Goal: Task Accomplishment & Management: Use online tool/utility

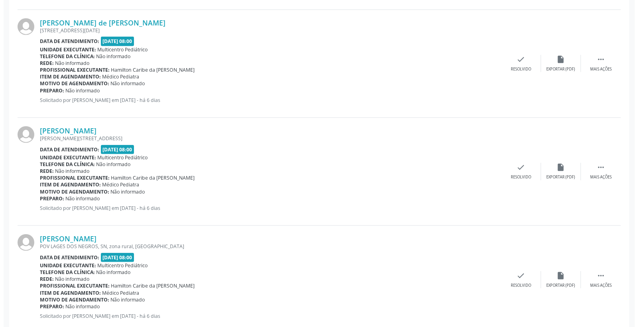
scroll to position [487, 0]
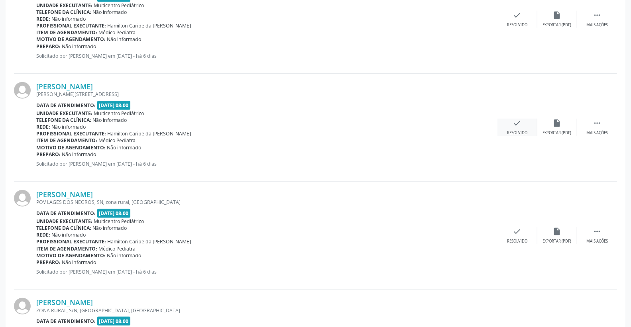
click at [524, 119] on div "check Resolvido" at bounding box center [517, 127] width 40 height 17
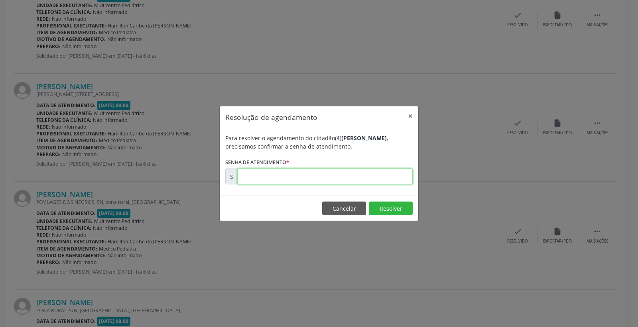
click at [391, 170] on input "text" at bounding box center [324, 177] width 175 height 16
type input "00172975"
click at [381, 213] on button "Resolver" at bounding box center [391, 209] width 44 height 14
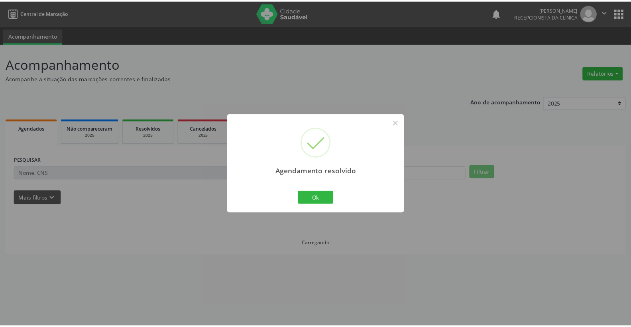
scroll to position [0, 0]
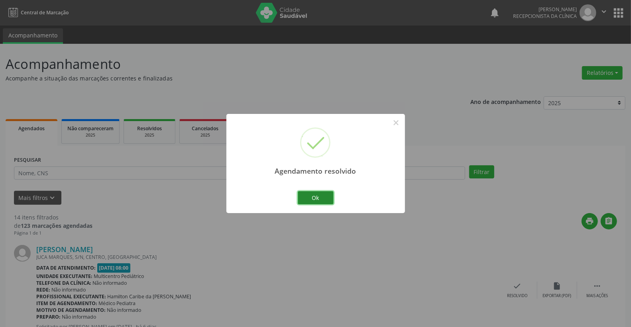
click at [305, 196] on button "Ok" at bounding box center [316, 198] width 36 height 14
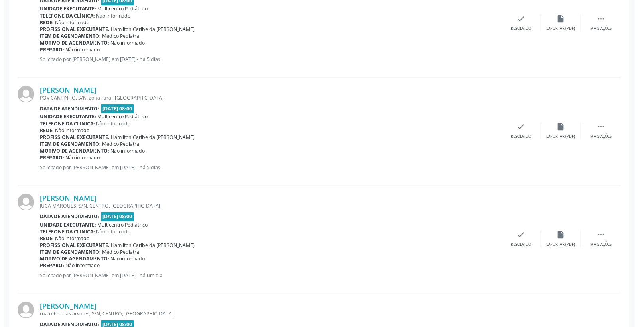
scroll to position [1284, 0]
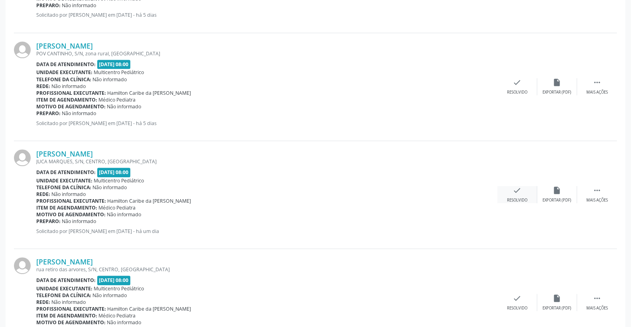
click at [511, 191] on div "check Resolvido" at bounding box center [517, 194] width 40 height 17
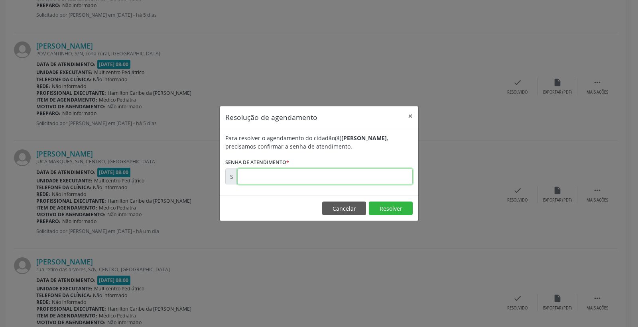
click at [372, 184] on input "text" at bounding box center [324, 177] width 175 height 16
type input "00173718"
click at [392, 207] on button "Resolver" at bounding box center [391, 209] width 44 height 14
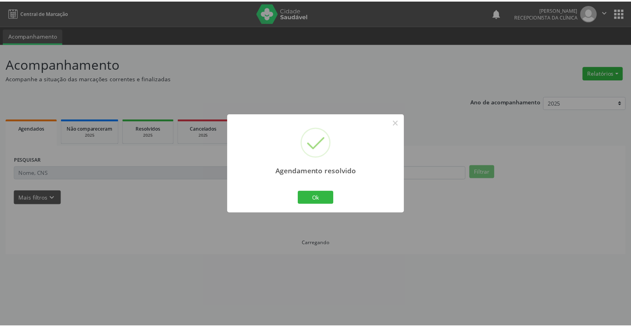
scroll to position [0, 0]
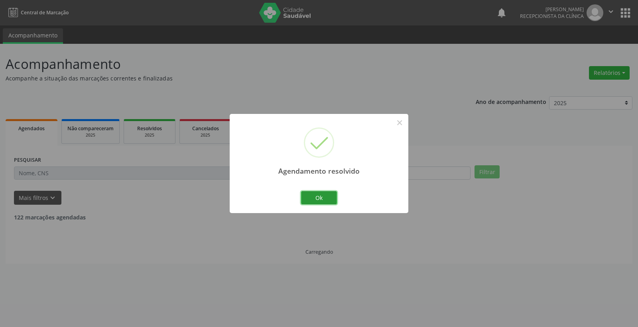
click at [318, 196] on button "Ok" at bounding box center [319, 198] width 36 height 14
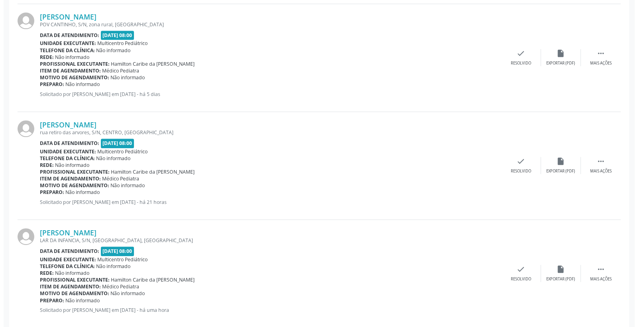
scroll to position [1327, 0]
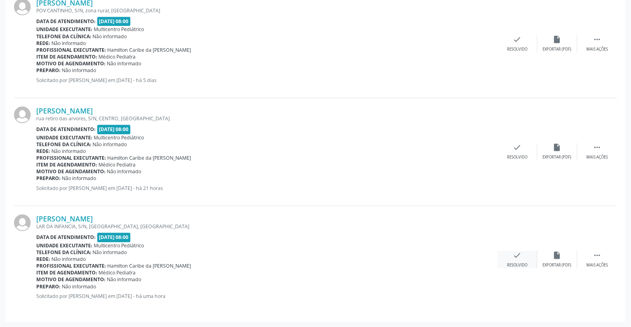
click at [514, 265] on div "Resolvido" at bounding box center [517, 266] width 20 height 6
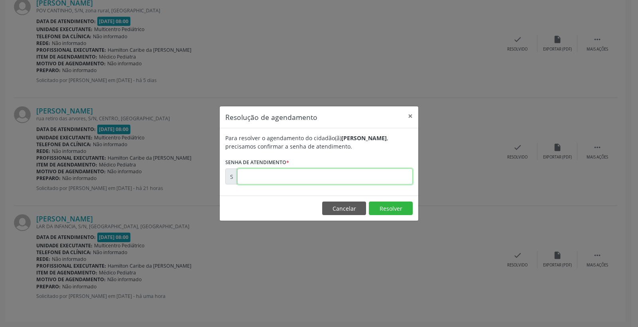
click at [387, 183] on input "text" at bounding box center [324, 177] width 175 height 16
type input "00173804"
click at [393, 212] on button "Resolver" at bounding box center [391, 209] width 44 height 14
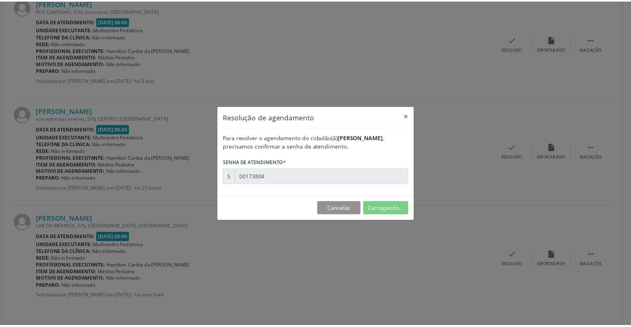
scroll to position [0, 0]
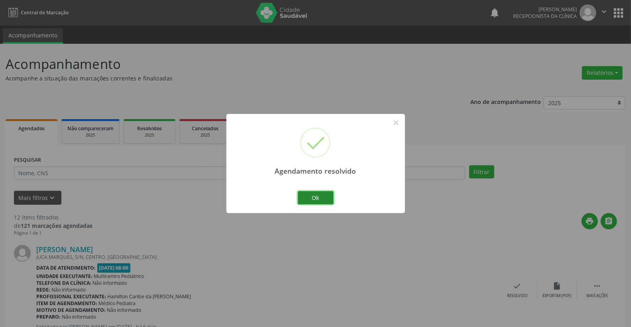
click at [323, 193] on button "Ok" at bounding box center [316, 198] width 36 height 14
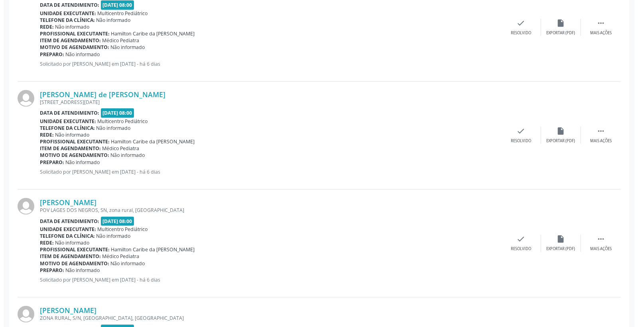
scroll to position [487, 0]
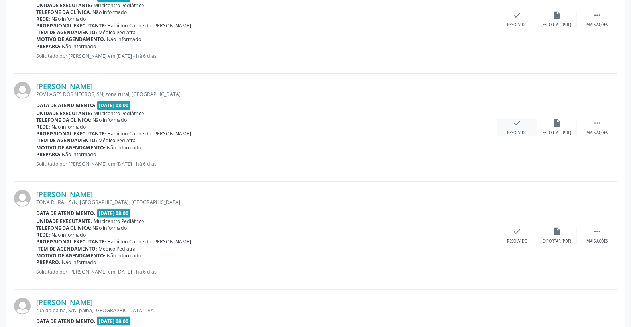
click at [517, 121] on icon "check" at bounding box center [517, 123] width 9 height 9
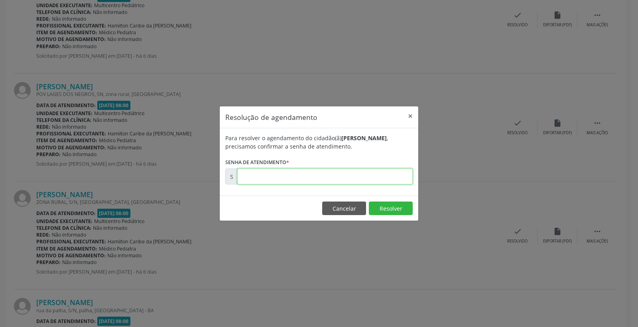
click at [351, 173] on input "text" at bounding box center [324, 177] width 175 height 16
type input "00173072"
click at [397, 211] on button "Resolver" at bounding box center [391, 209] width 44 height 14
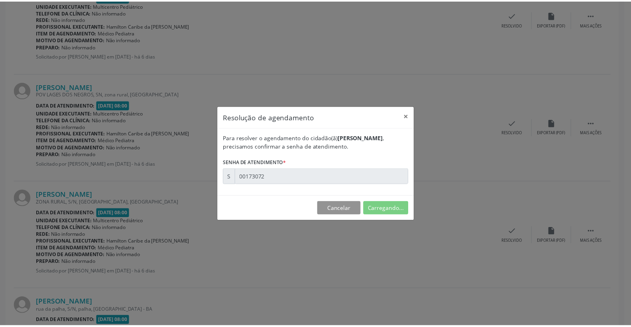
scroll to position [0, 0]
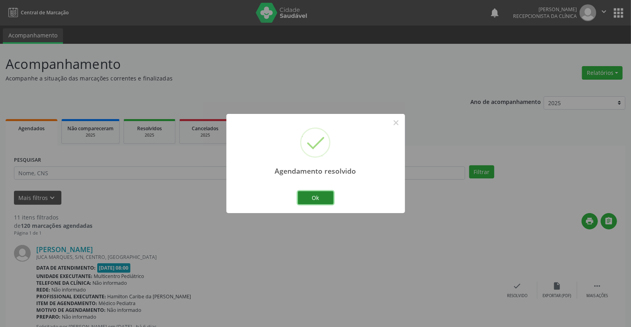
click at [316, 200] on button "Ok" at bounding box center [316, 198] width 36 height 14
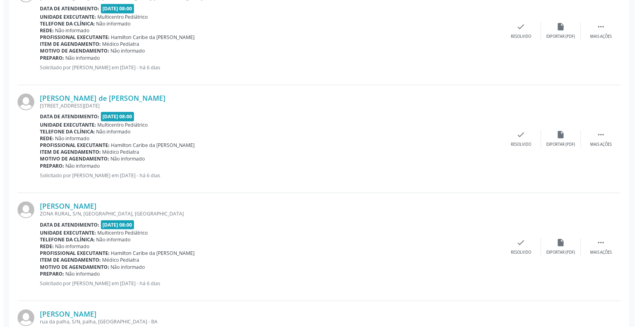
scroll to position [443, 0]
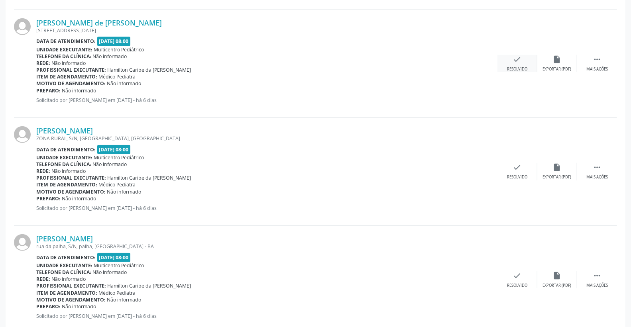
click at [521, 62] on icon "check" at bounding box center [517, 59] width 9 height 9
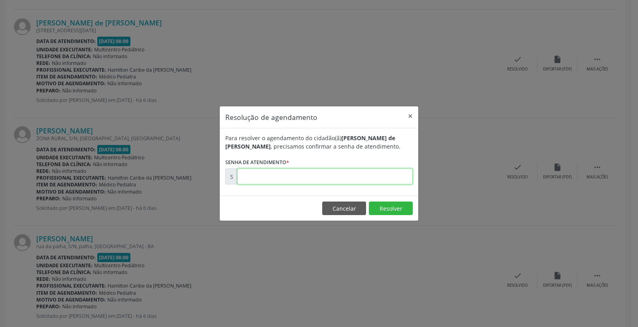
click at [391, 178] on input "text" at bounding box center [324, 177] width 175 height 16
type input "00172942"
click at [405, 208] on button "Resolver" at bounding box center [391, 209] width 44 height 14
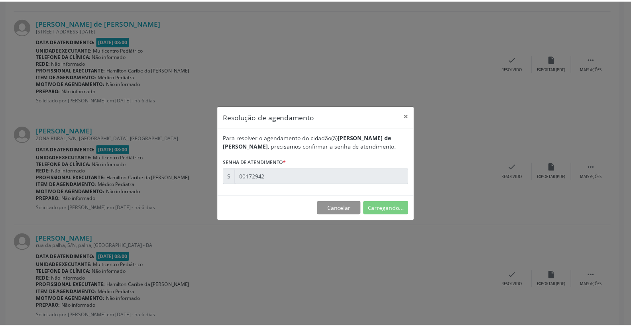
scroll to position [0, 0]
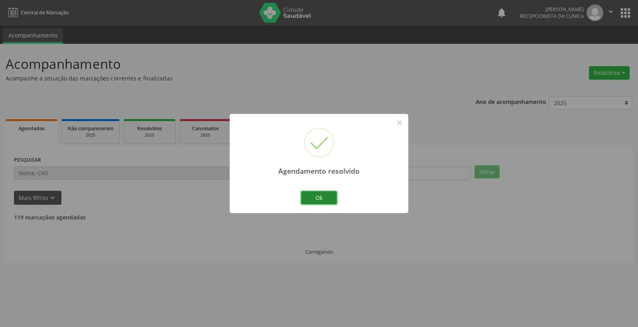
click at [333, 196] on button "Ok" at bounding box center [319, 198] width 36 height 14
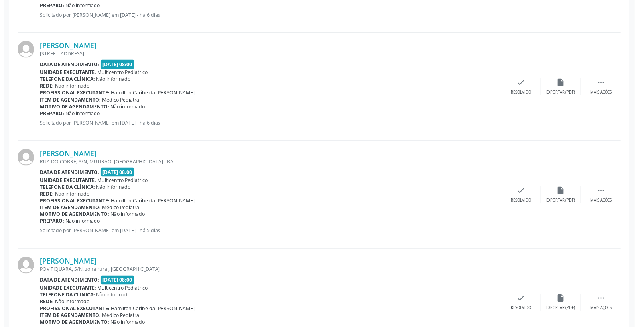
scroll to position [797, 0]
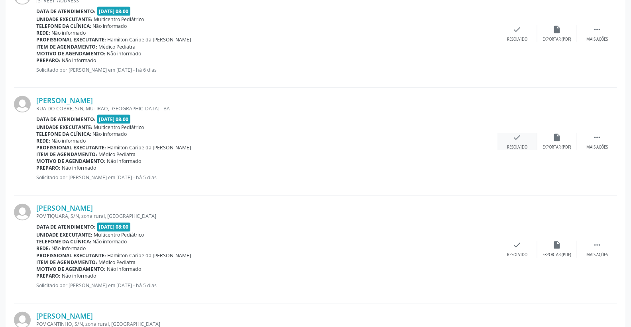
click at [519, 142] on div "check Resolvido" at bounding box center [517, 141] width 40 height 17
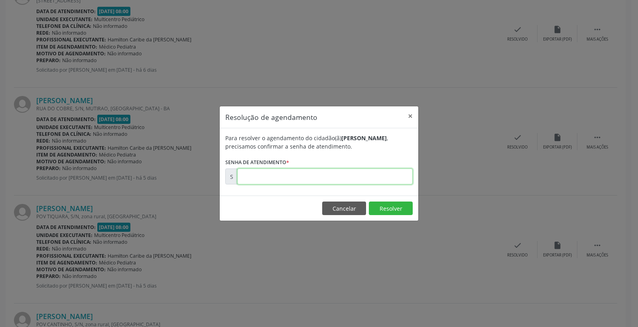
click at [381, 182] on input "text" at bounding box center [324, 177] width 175 height 16
type input "00173354"
click at [393, 211] on button "Resolver" at bounding box center [391, 209] width 44 height 14
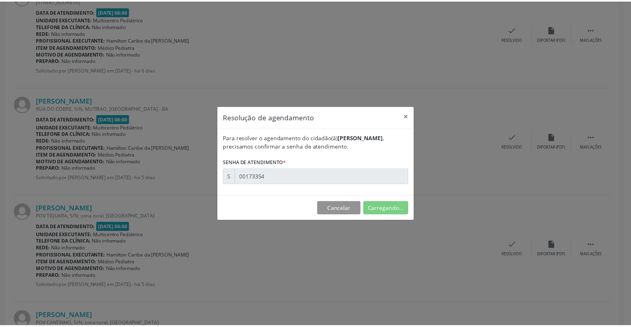
scroll to position [0, 0]
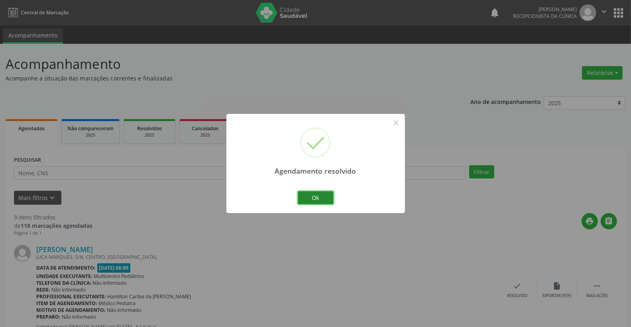
click at [312, 192] on button "Ok" at bounding box center [316, 198] width 36 height 14
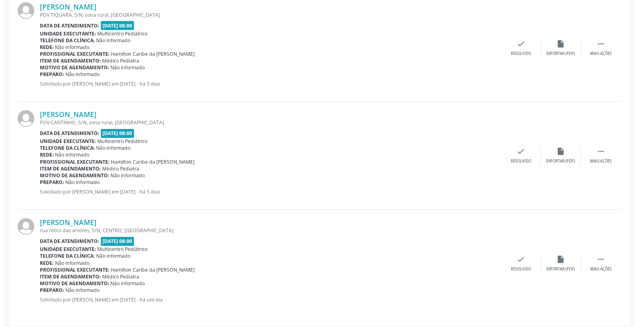
scroll to position [895, 0]
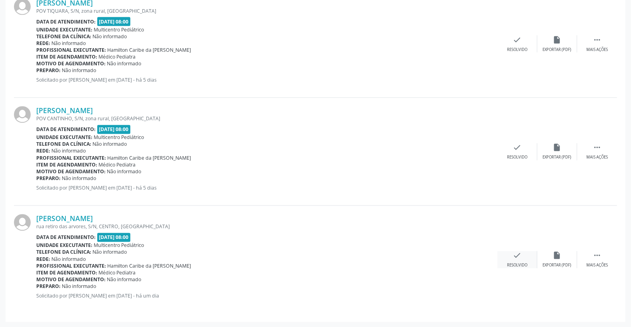
click at [521, 257] on icon "check" at bounding box center [517, 255] width 9 height 9
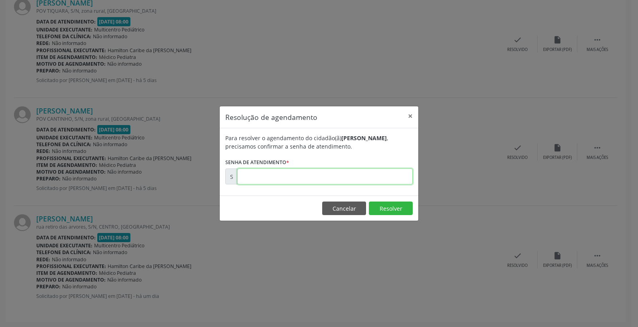
click at [352, 173] on input "text" at bounding box center [324, 177] width 175 height 16
click at [355, 210] on button "Cancelar" at bounding box center [344, 209] width 44 height 14
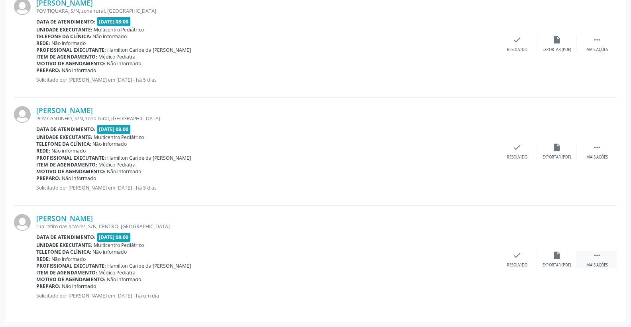
click at [601, 256] on icon "" at bounding box center [597, 255] width 9 height 9
click at [475, 257] on icon "print" at bounding box center [477, 255] width 9 height 9
click at [401, 253] on icon "check" at bounding box center [397, 255] width 9 height 9
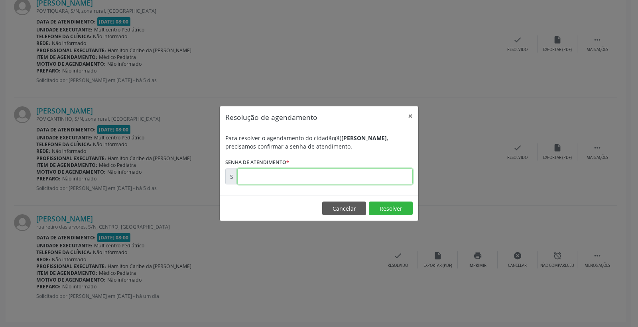
paste input "00173728"
type input "00173728"
click at [400, 204] on button "Resolver" at bounding box center [391, 209] width 44 height 14
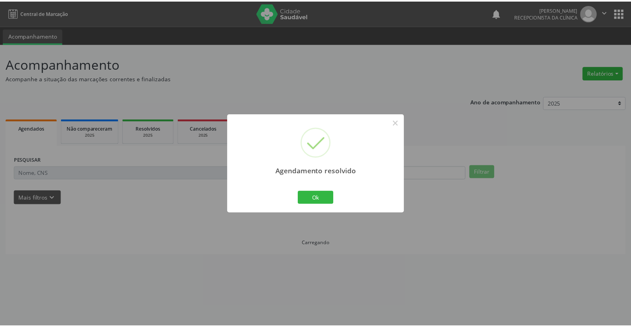
scroll to position [0, 0]
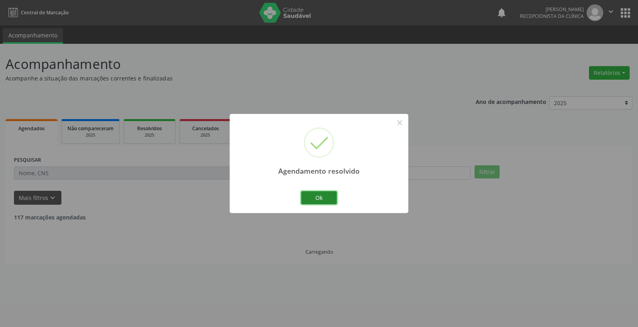
click at [326, 193] on button "Ok" at bounding box center [319, 198] width 36 height 14
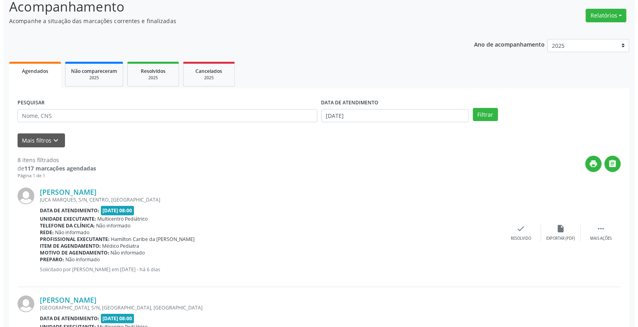
scroll to position [133, 0]
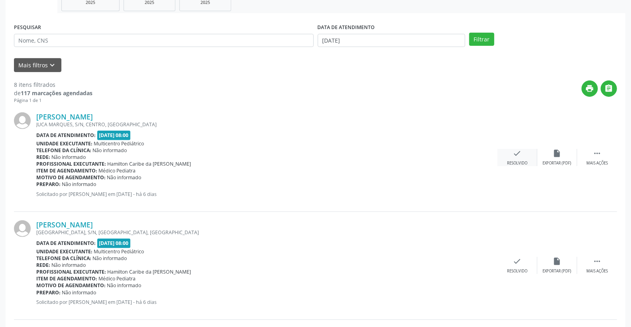
drag, startPoint x: 509, startPoint y: 149, endPoint x: 517, endPoint y: 153, distance: 8.9
click at [517, 153] on div "check Resolvido" at bounding box center [517, 157] width 40 height 17
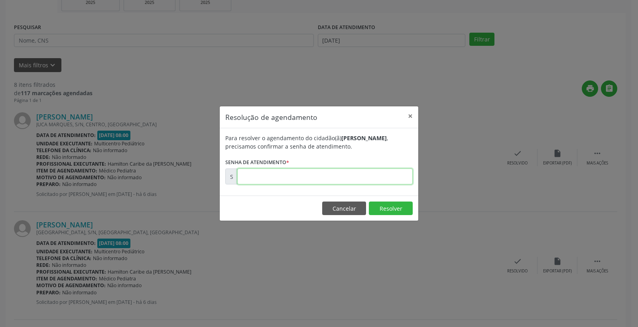
click at [383, 180] on input "text" at bounding box center [324, 177] width 175 height 16
type input "00172915"
click at [386, 213] on button "Resolver" at bounding box center [391, 209] width 44 height 14
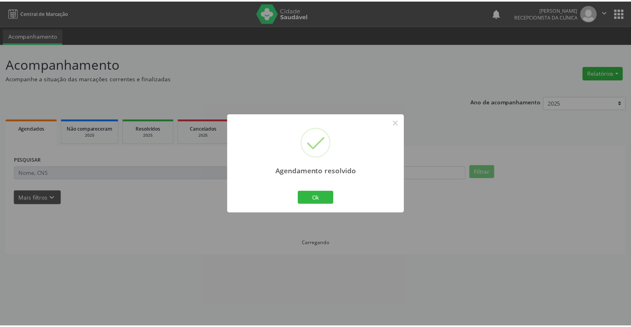
scroll to position [0, 0]
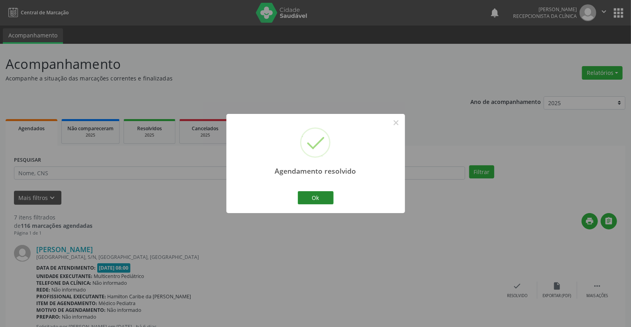
drag, startPoint x: 305, startPoint y: 205, endPoint x: 309, endPoint y: 202, distance: 5.2
click at [308, 202] on div "Ok Cancel" at bounding box center [315, 197] width 39 height 17
click at [310, 198] on button "Ok" at bounding box center [316, 198] width 36 height 14
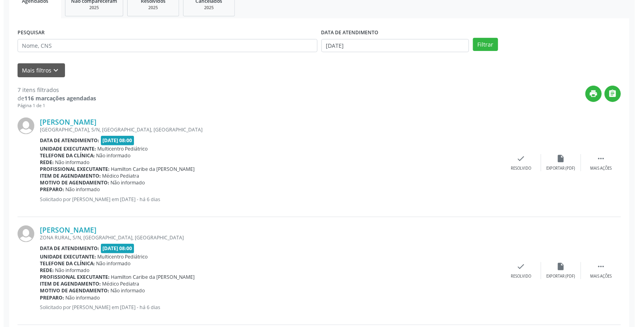
scroll to position [133, 0]
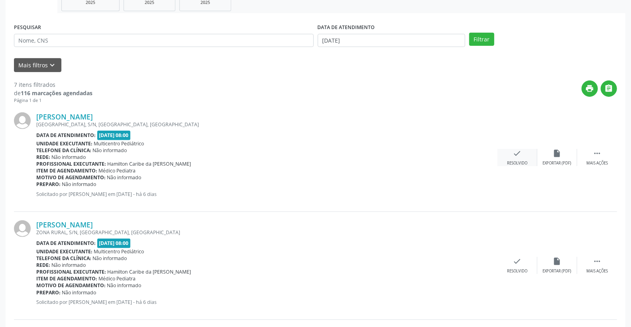
click at [515, 152] on icon "check" at bounding box center [517, 153] width 9 height 9
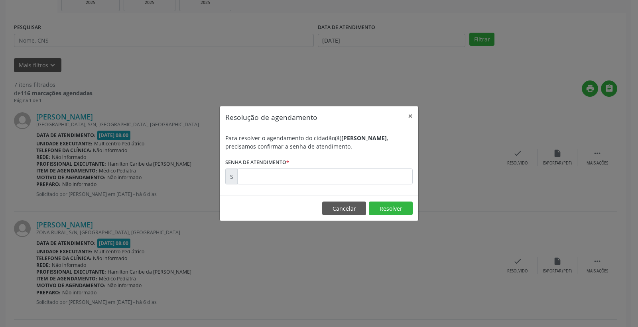
click at [393, 185] on div "Para resolver o agendamento do cidadão(ã) [PERSON_NAME] , precisamos confirmar …" at bounding box center [319, 161] width 198 height 67
click at [412, 178] on input "text" at bounding box center [324, 177] width 175 height 16
type input "00172930"
click at [391, 208] on button "Resolver" at bounding box center [391, 209] width 44 height 14
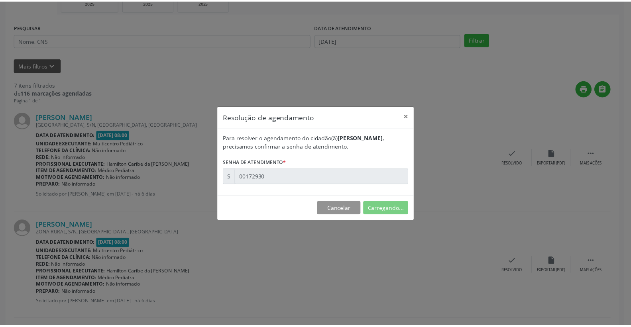
scroll to position [0, 0]
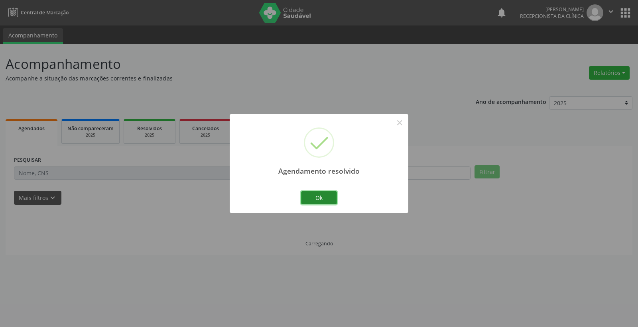
click at [329, 198] on button "Ok" at bounding box center [319, 198] width 36 height 14
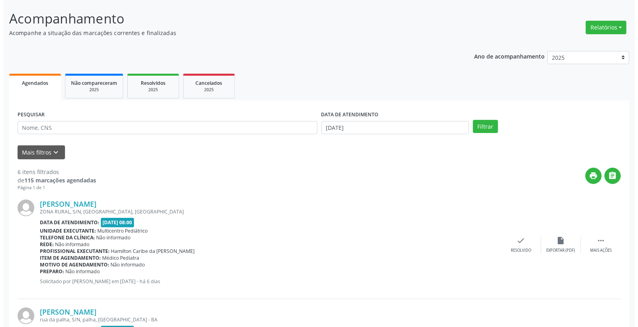
scroll to position [88, 0]
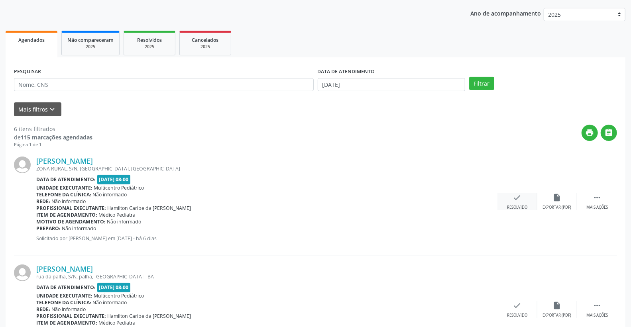
click at [517, 198] on icon "check" at bounding box center [517, 197] width 9 height 9
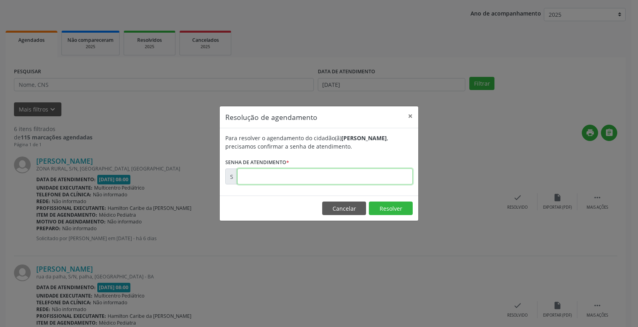
click at [321, 182] on input "text" at bounding box center [324, 177] width 175 height 16
type input "00173092"
click at [379, 202] on button "Resolver" at bounding box center [391, 209] width 44 height 14
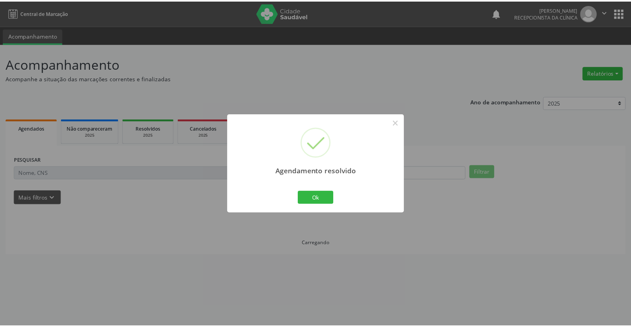
scroll to position [0, 0]
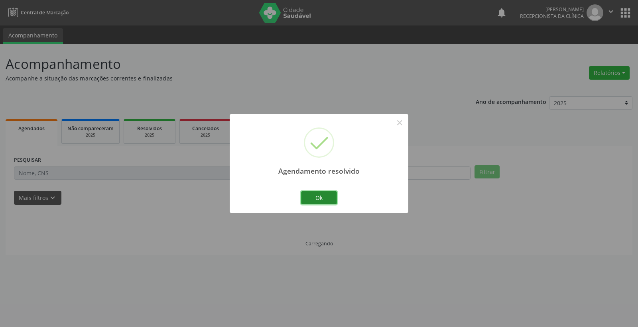
click at [323, 195] on button "Ok" at bounding box center [319, 198] width 36 height 14
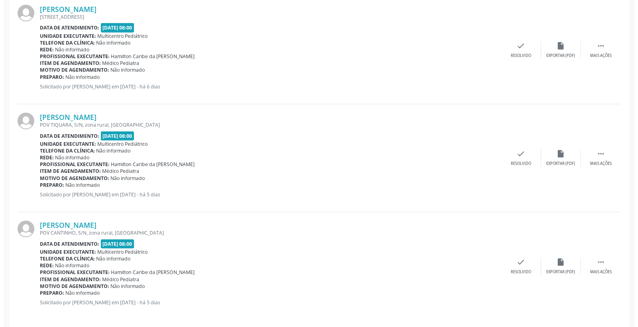
scroll to position [463, 0]
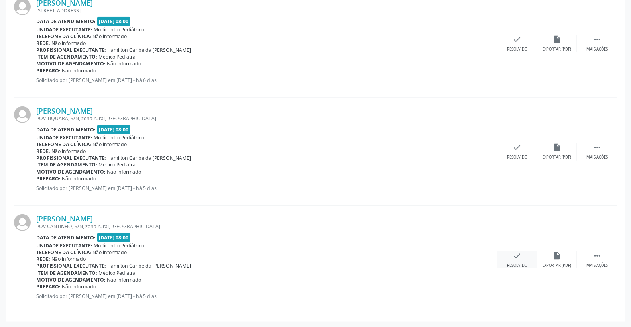
click at [515, 255] on icon "check" at bounding box center [517, 255] width 9 height 9
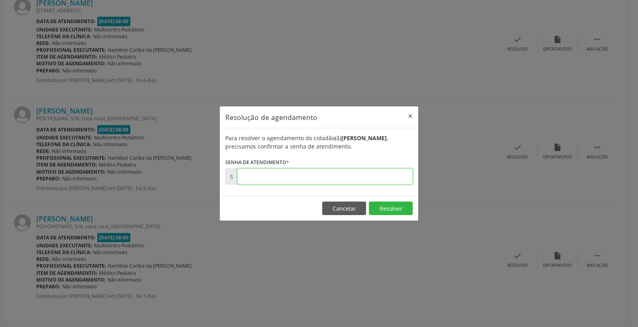
click at [387, 184] on input "text" at bounding box center [324, 177] width 175 height 16
click at [385, 182] on input "text" at bounding box center [324, 177] width 175 height 16
type input "00173376"
click at [393, 204] on button "Resolver" at bounding box center [391, 209] width 44 height 14
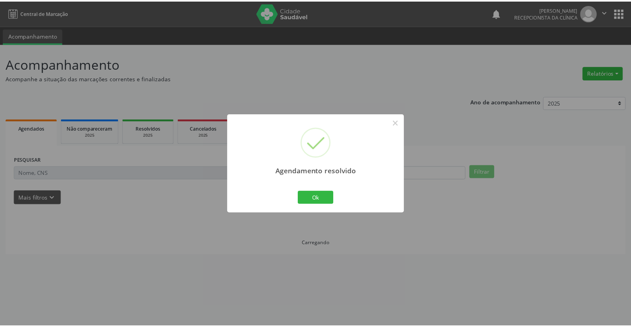
scroll to position [0, 0]
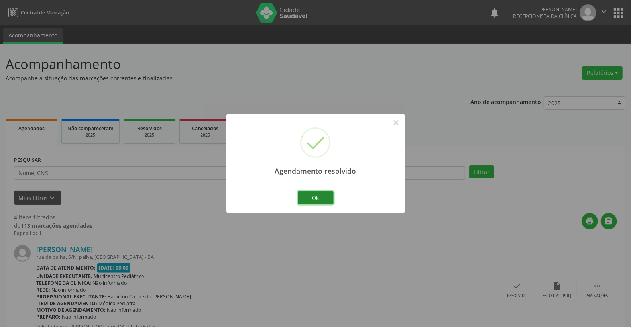
click at [324, 196] on button "Ok" at bounding box center [316, 198] width 36 height 14
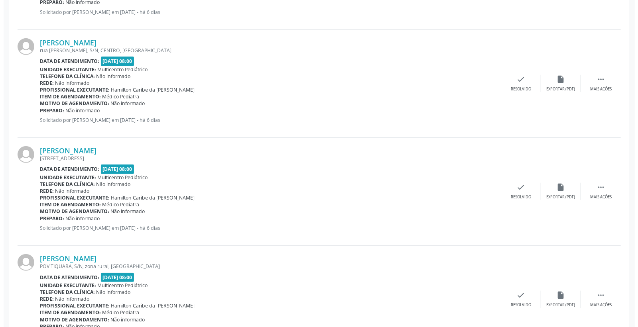
scroll to position [355, 0]
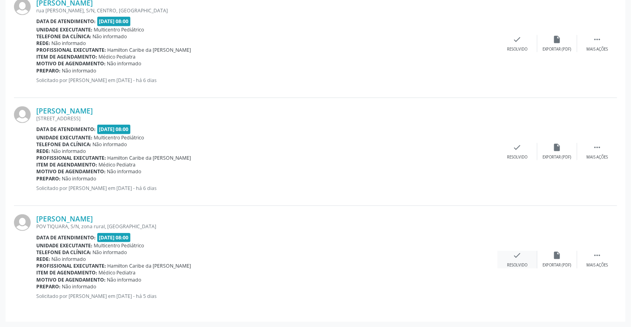
click at [515, 256] on icon "check" at bounding box center [517, 255] width 9 height 9
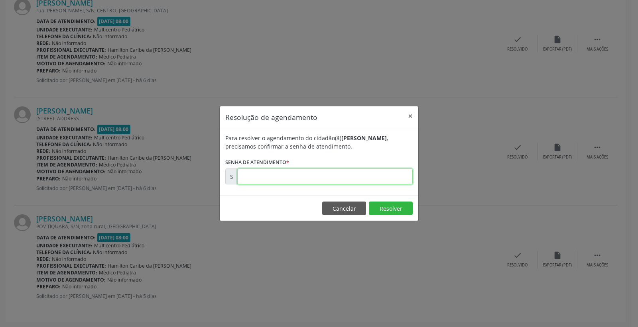
click at [358, 180] on input "text" at bounding box center [324, 177] width 175 height 16
type input "00173363"
click at [395, 212] on button "Resolver" at bounding box center [391, 209] width 44 height 14
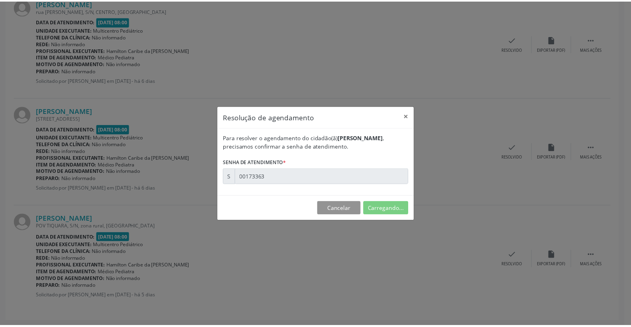
scroll to position [0, 0]
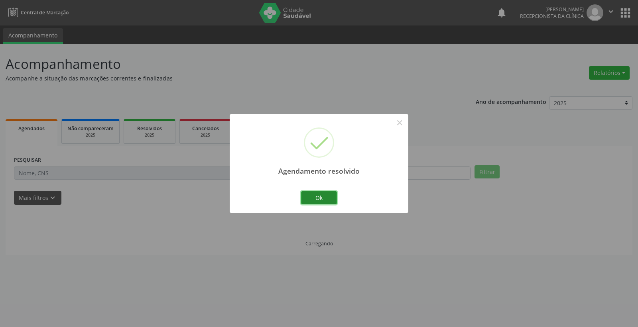
drag, startPoint x: 328, startPoint y: 195, endPoint x: 329, endPoint y: 204, distance: 10.0
click at [329, 202] on button "Ok" at bounding box center [319, 198] width 36 height 14
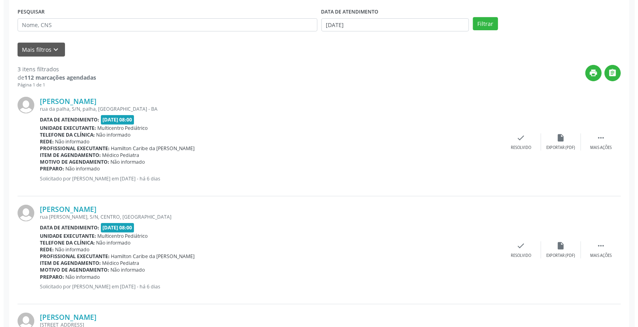
scroll to position [177, 0]
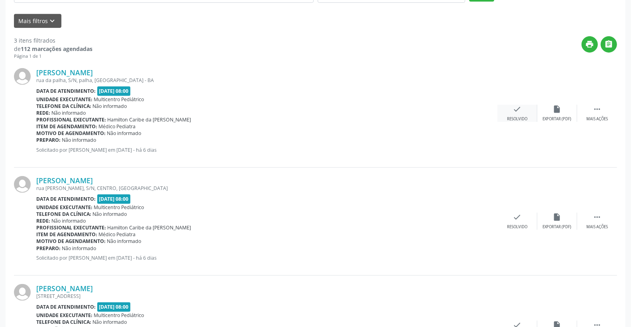
click at [522, 113] on div "check Resolvido" at bounding box center [517, 113] width 40 height 17
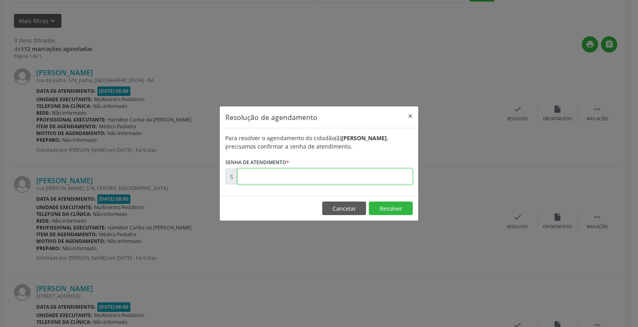
click at [355, 177] on input "text" at bounding box center [324, 177] width 175 height 16
type input "00173130"
click at [387, 212] on button "Resolver" at bounding box center [391, 209] width 44 height 14
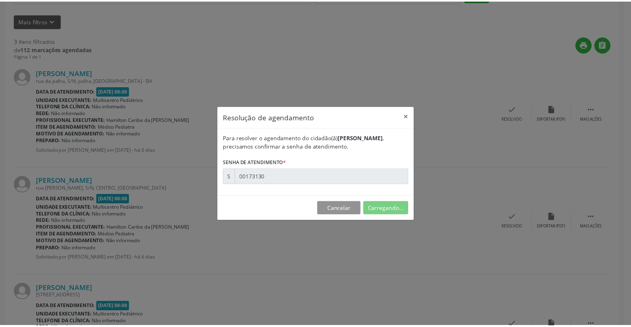
scroll to position [0, 0]
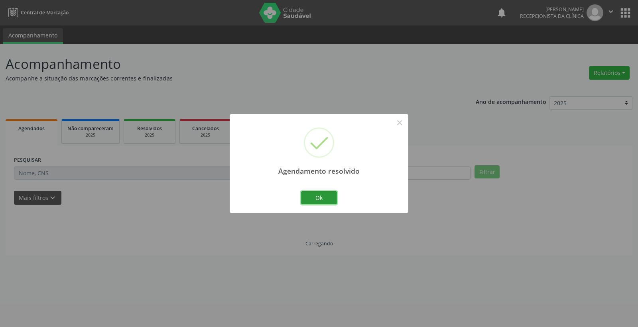
click at [323, 196] on button "Ok" at bounding box center [319, 198] width 36 height 14
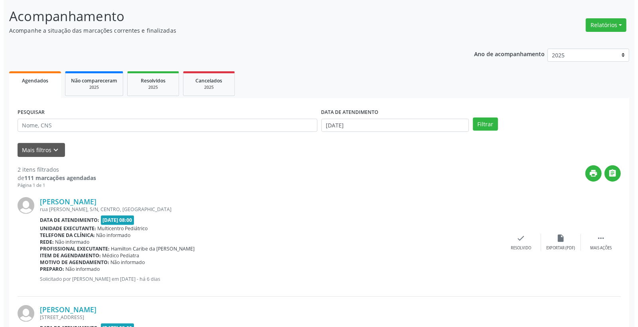
scroll to position [138, 0]
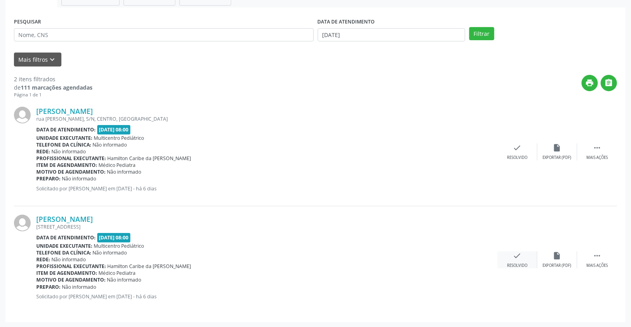
click at [525, 257] on div "check Resolvido" at bounding box center [517, 259] width 40 height 17
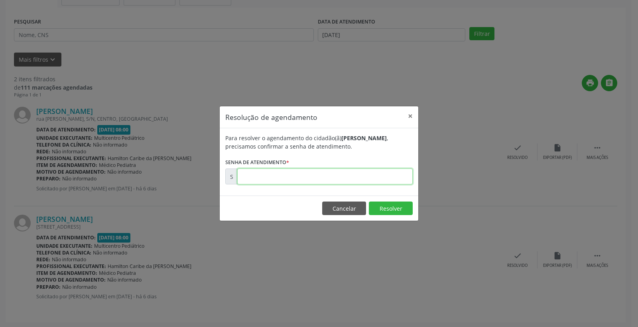
click at [365, 179] on input "text" at bounding box center [324, 177] width 175 height 16
type input "00173239"
click at [385, 205] on button "Resolver" at bounding box center [391, 209] width 44 height 14
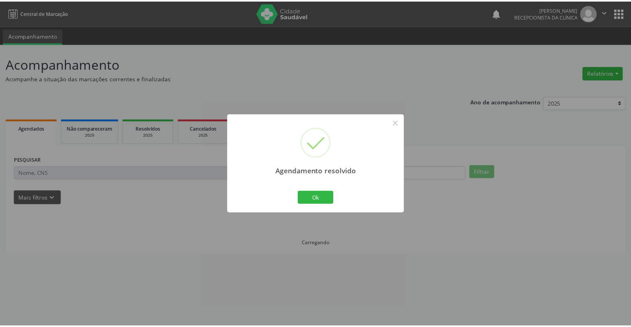
scroll to position [0, 0]
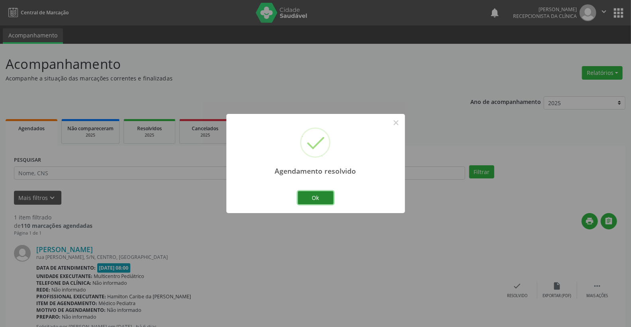
click at [318, 192] on button "Ok" at bounding box center [316, 198] width 36 height 14
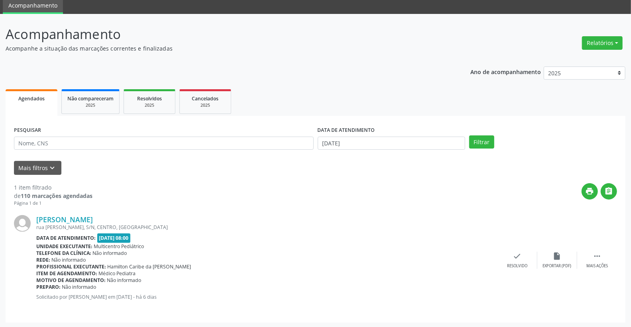
scroll to position [30, 0]
click at [88, 218] on link "[PERSON_NAME]" at bounding box center [64, 219] width 57 height 9
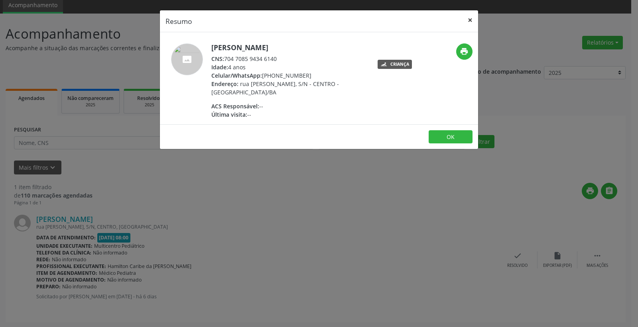
click at [463, 22] on header "Resumo ×" at bounding box center [319, 21] width 318 height 22
click at [467, 21] on button "×" at bounding box center [470, 20] width 16 height 20
